Goal: Check status: Check status

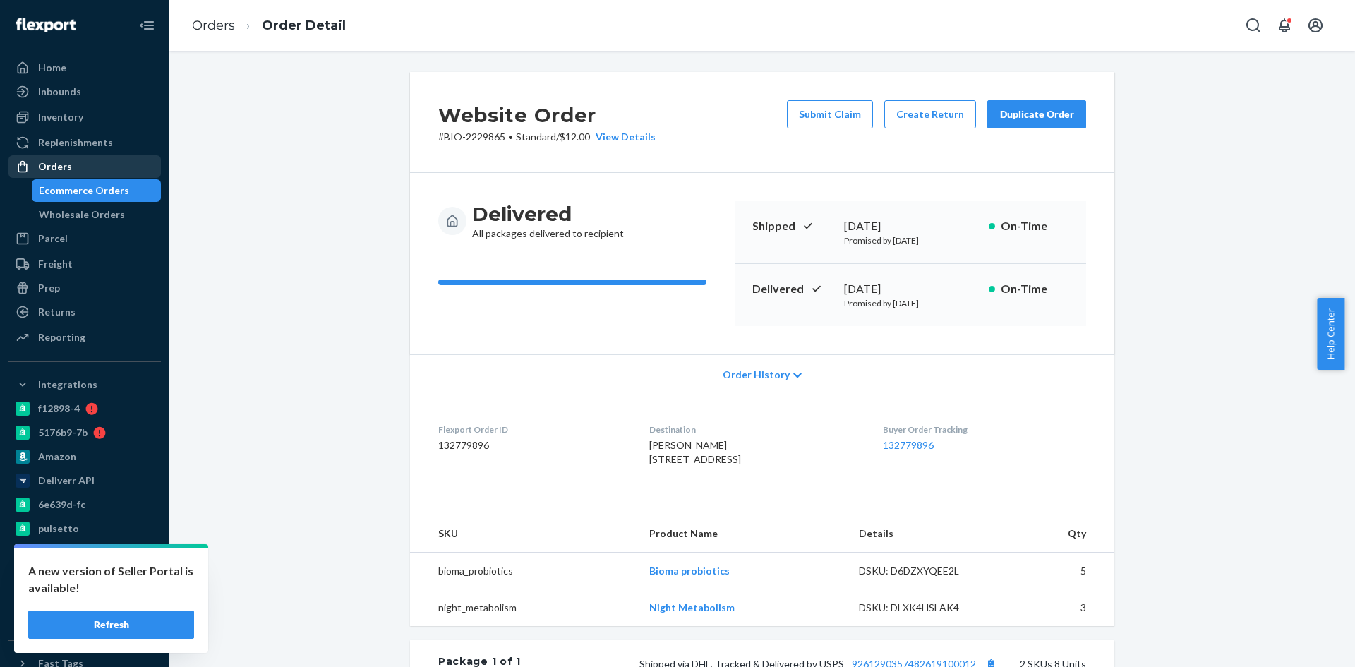
scroll to position [353, 0]
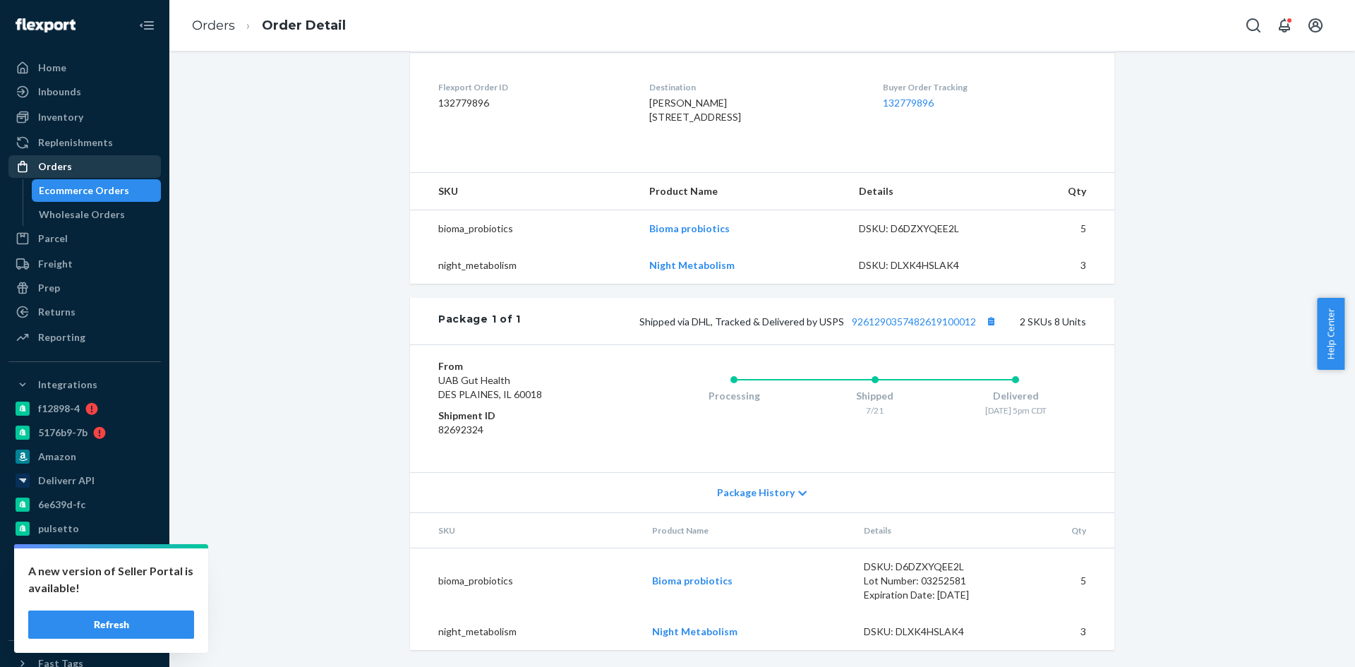
click at [61, 165] on div "Orders" at bounding box center [55, 167] width 34 height 14
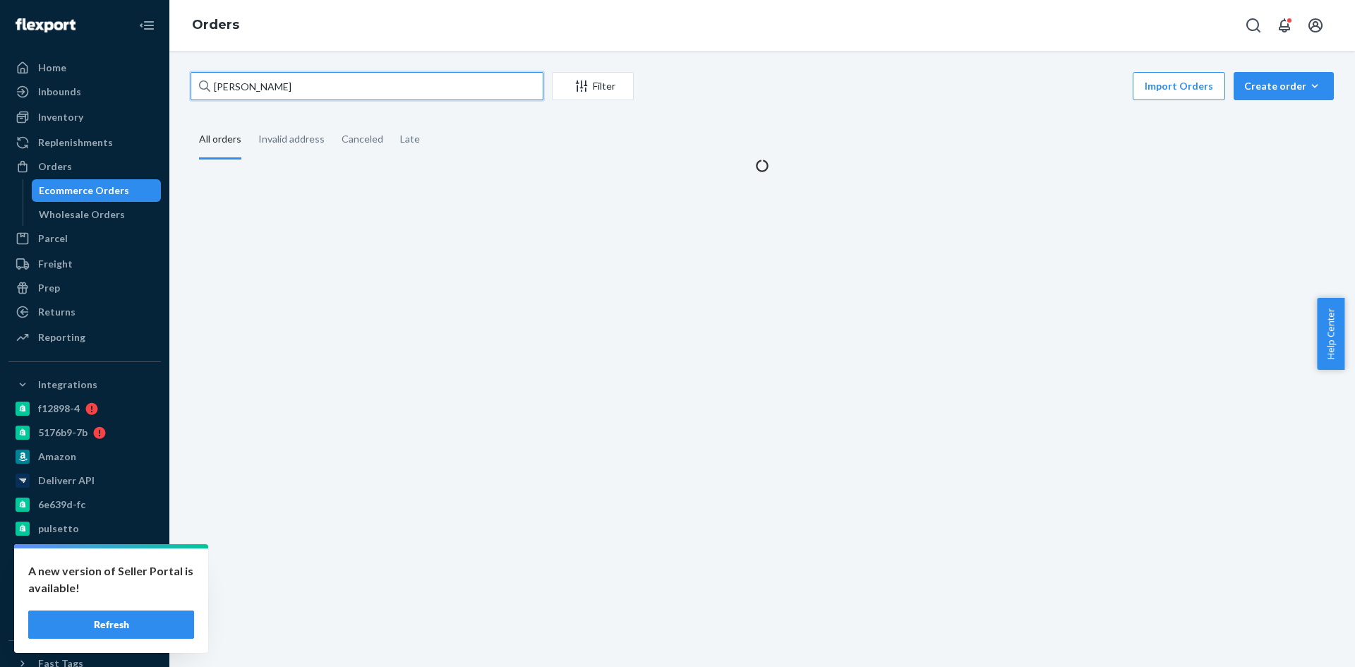
click at [327, 93] on input "[PERSON_NAME]" at bounding box center [367, 86] width 353 height 28
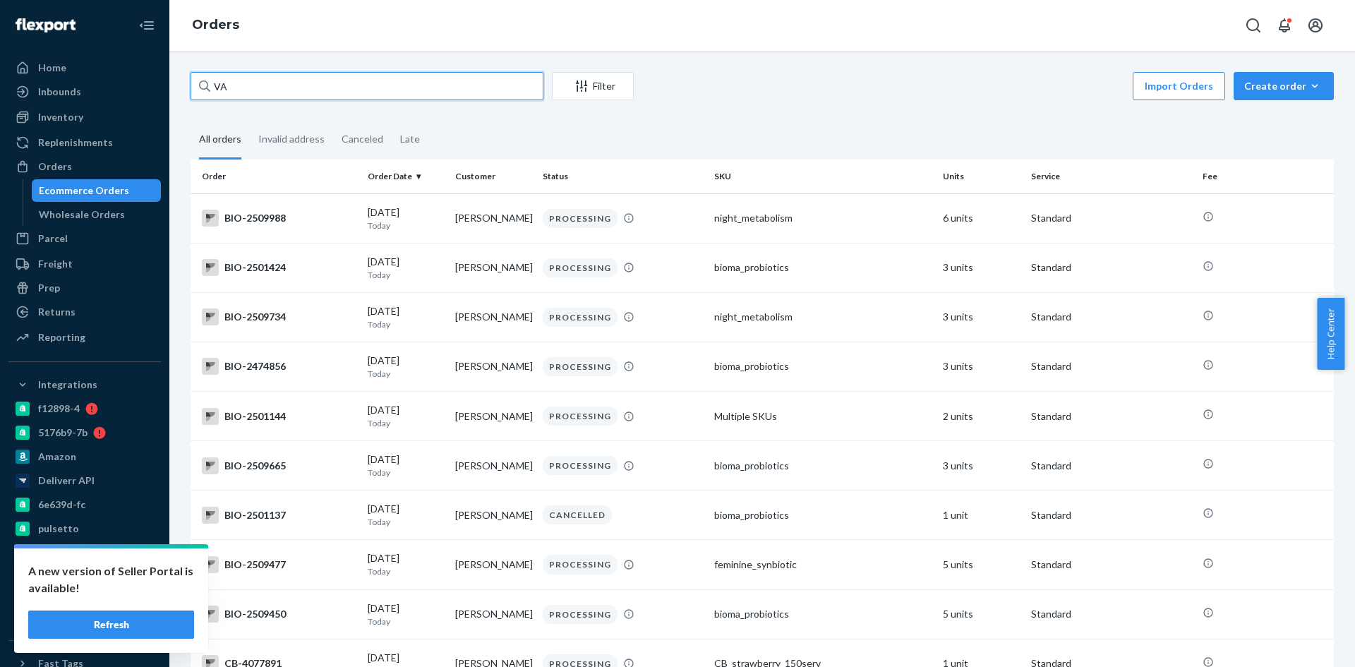
paste input "[PERSON_NAME][EMAIL_ADDRESS][PERSON_NAME][DOMAIN_NAME]"
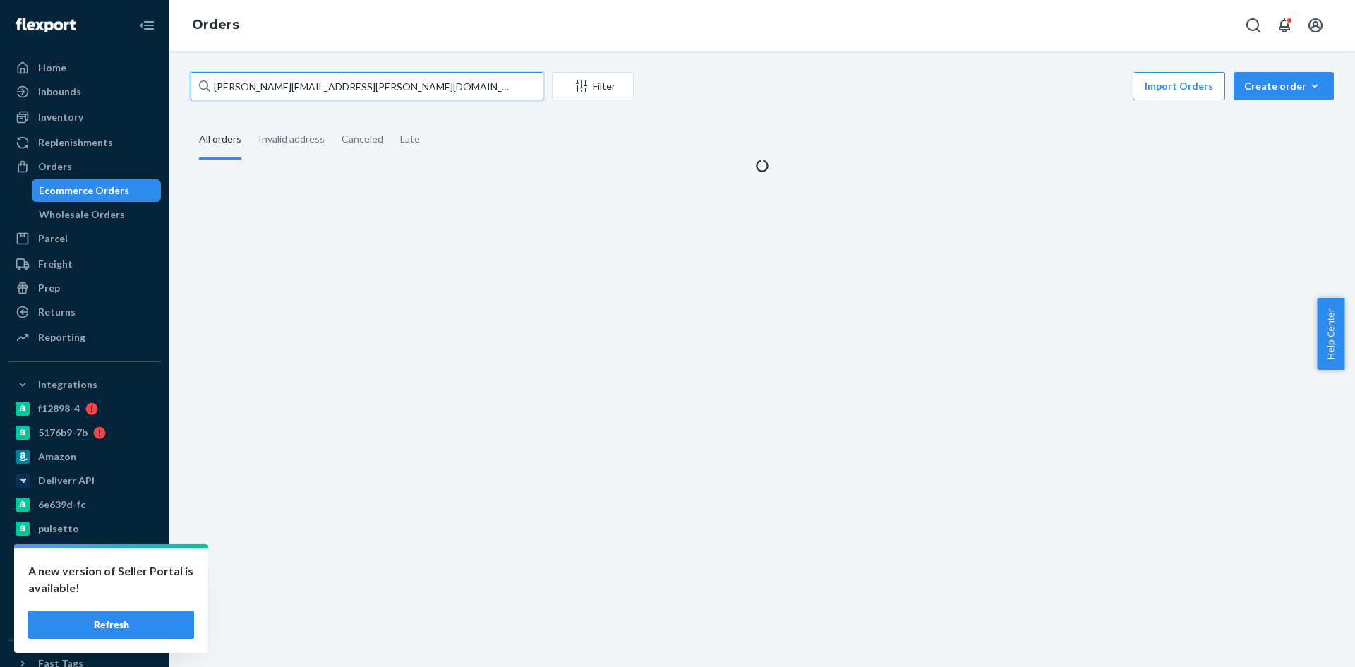
click at [278, 86] on input "[PERSON_NAME][EMAIL_ADDRESS][PERSON_NAME][DOMAIN_NAME]" at bounding box center [367, 86] width 353 height 28
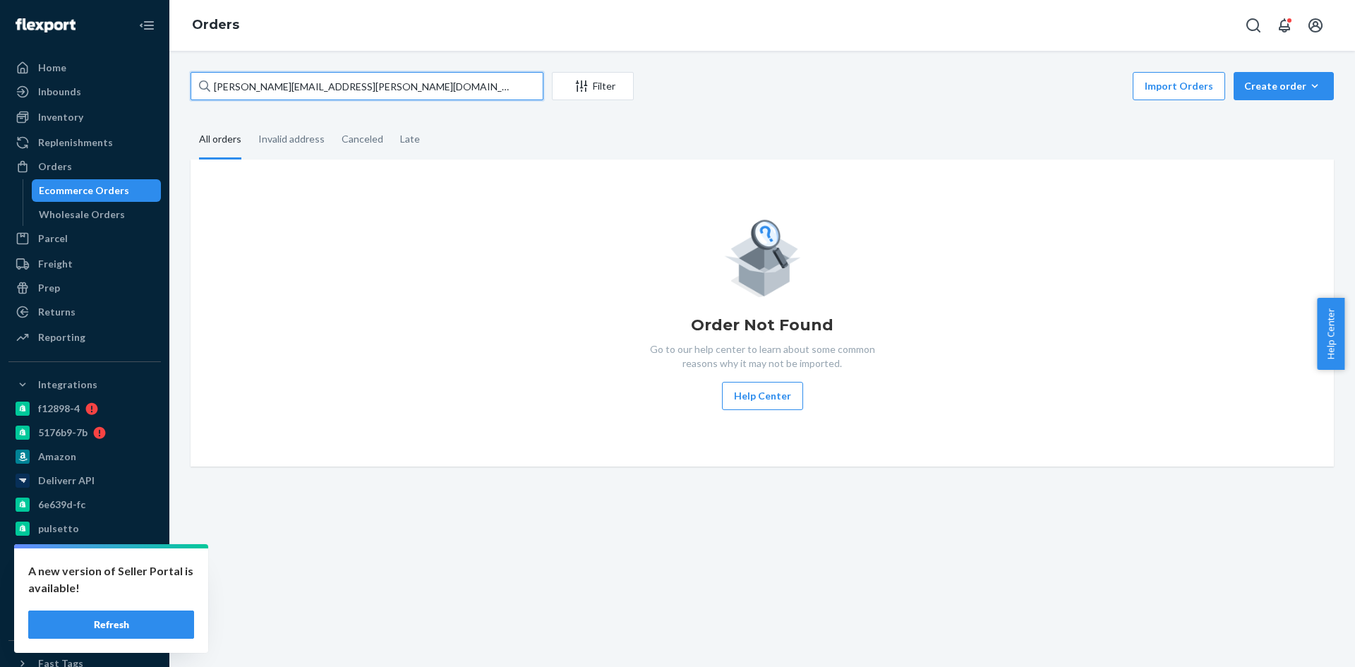
click at [283, 84] on input "[PERSON_NAME][EMAIL_ADDRESS][PERSON_NAME][DOMAIN_NAME]" at bounding box center [367, 86] width 353 height 28
paste input "[PERSON_NAME]"
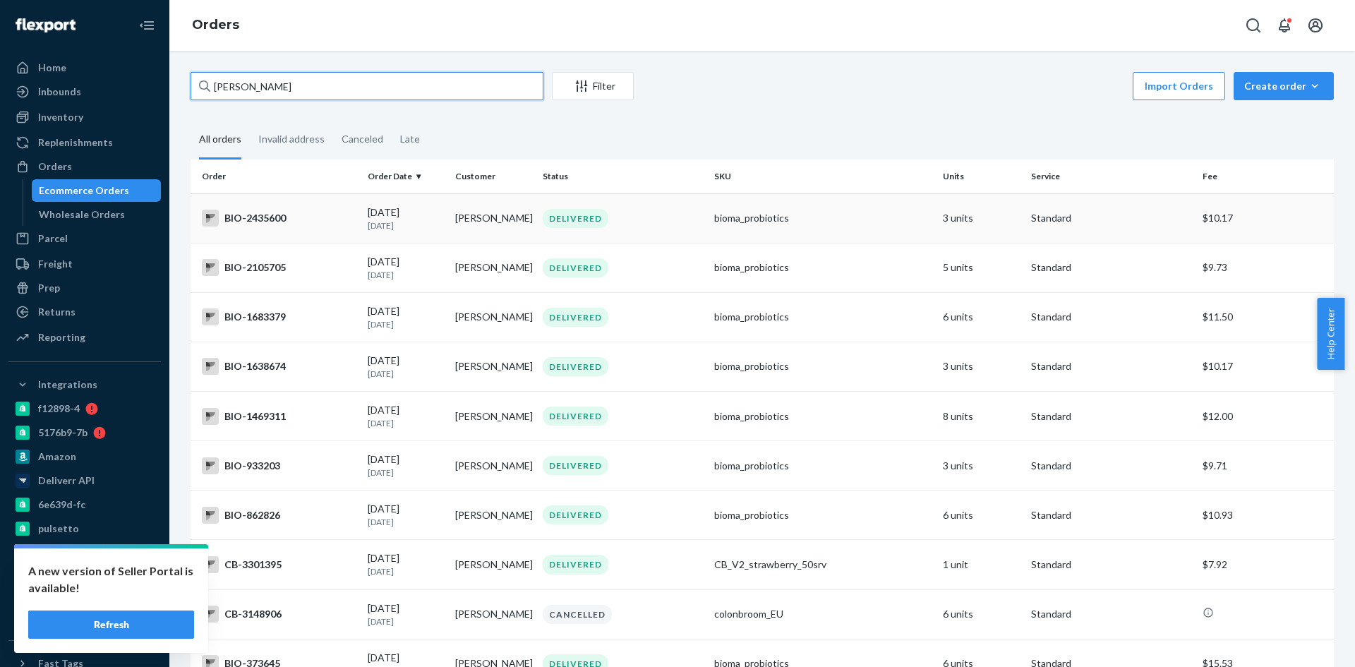
type input "[PERSON_NAME]"
click at [280, 217] on div "BIO-2435600" at bounding box center [279, 218] width 155 height 17
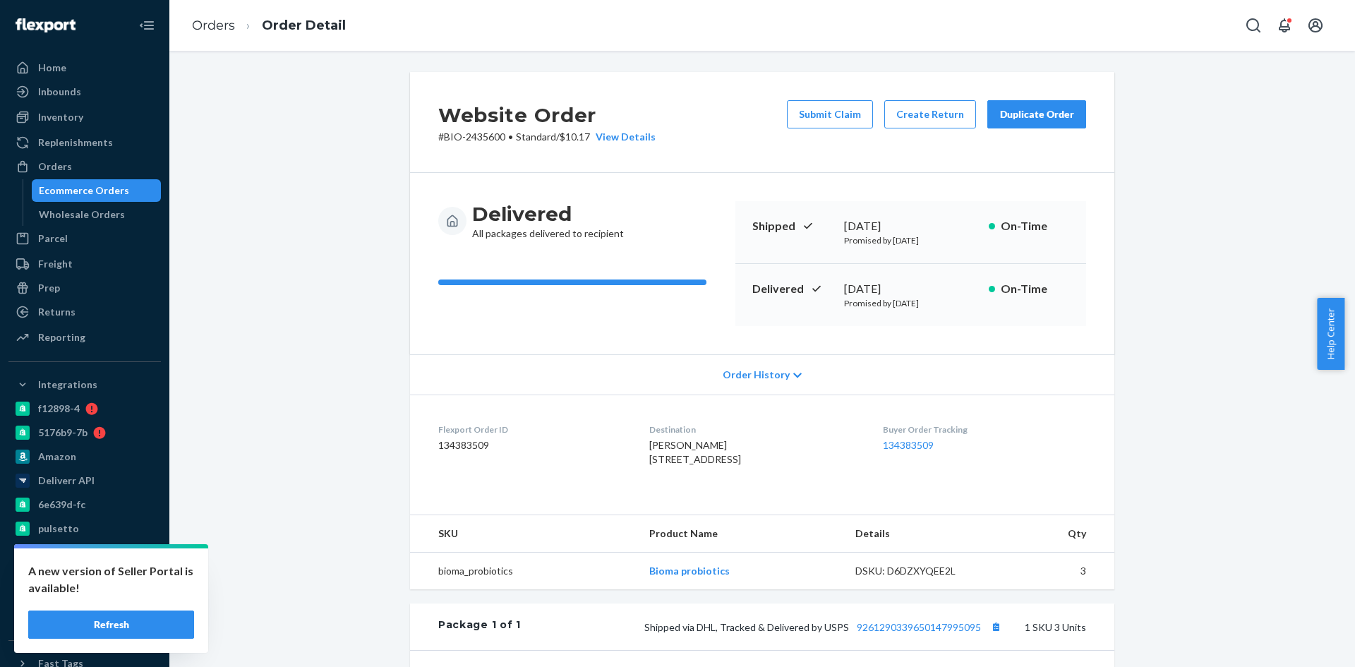
click at [471, 138] on p "# BIO-2435600 • Standard / $10.17 View Details" at bounding box center [546, 137] width 217 height 14
copy p "2435600"
